Goal: Information Seeking & Learning: Check status

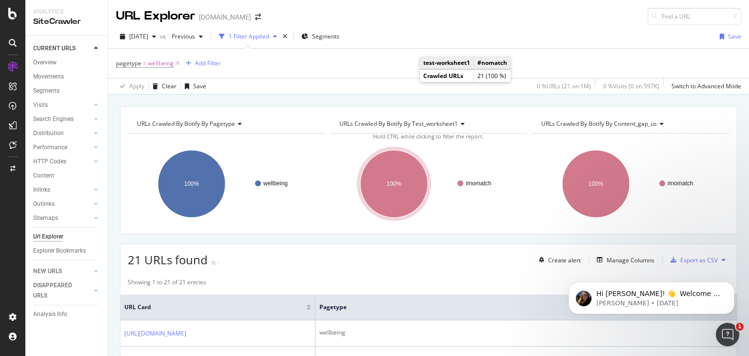
scroll to position [146, 0]
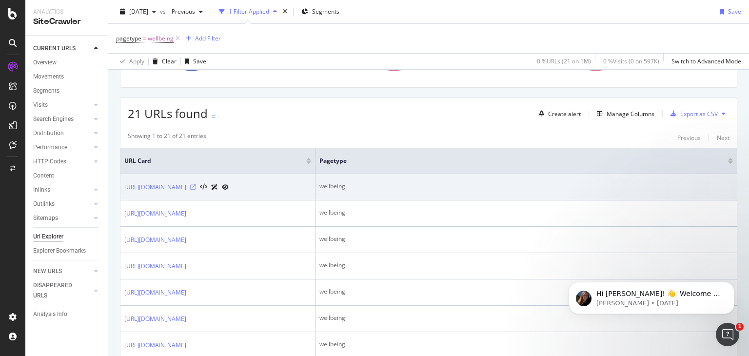
click at [196, 190] on icon at bounding box center [193, 187] width 6 height 6
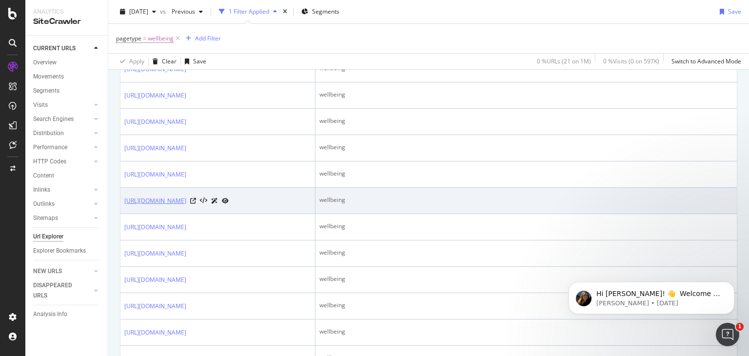
scroll to position [292, 0]
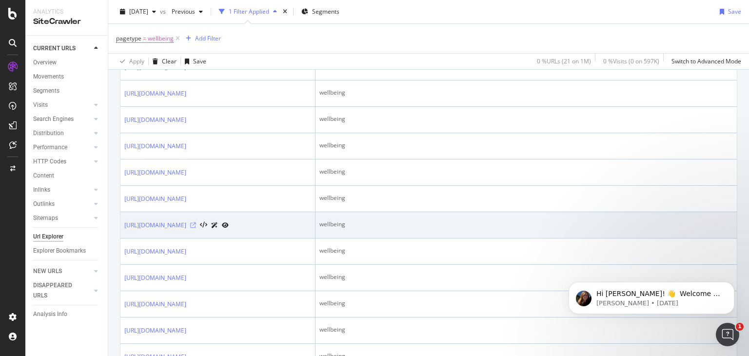
click at [196, 228] on icon at bounding box center [193, 225] width 6 height 6
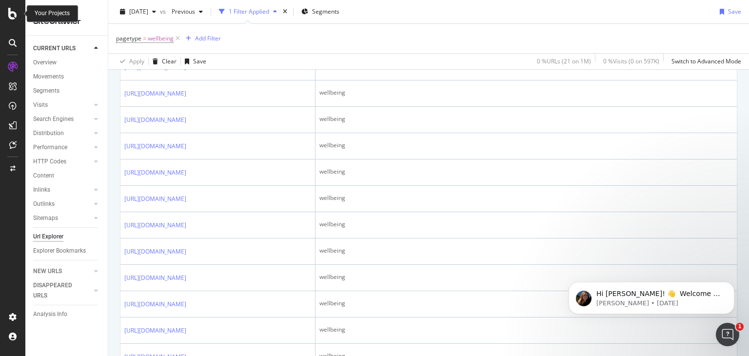
click at [18, 8] on div at bounding box center [12, 14] width 23 height 12
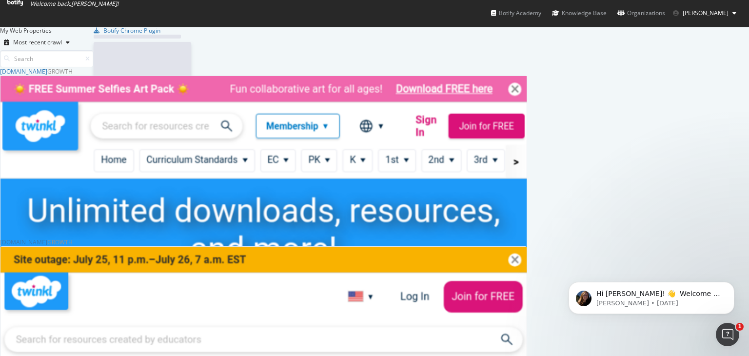
scroll to position [348, 734]
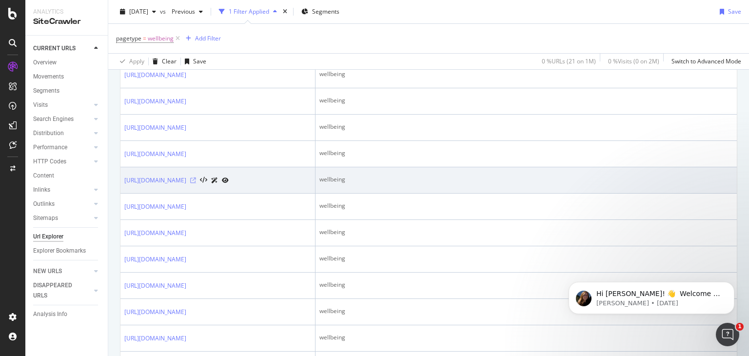
click at [196, 183] on icon at bounding box center [193, 180] width 6 height 6
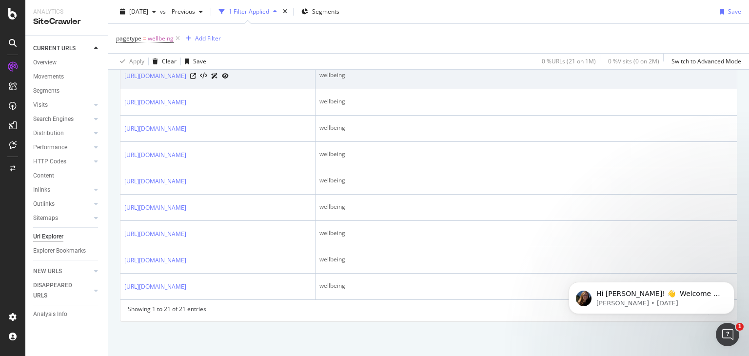
scroll to position [585, 0]
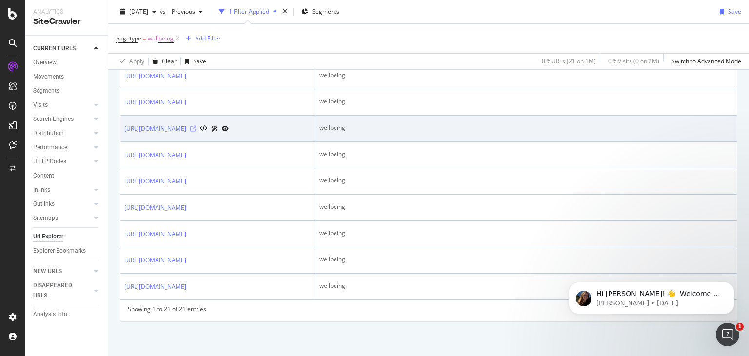
click at [196, 132] on icon at bounding box center [193, 129] width 6 height 6
